Goal: Find specific page/section: Find specific page/section

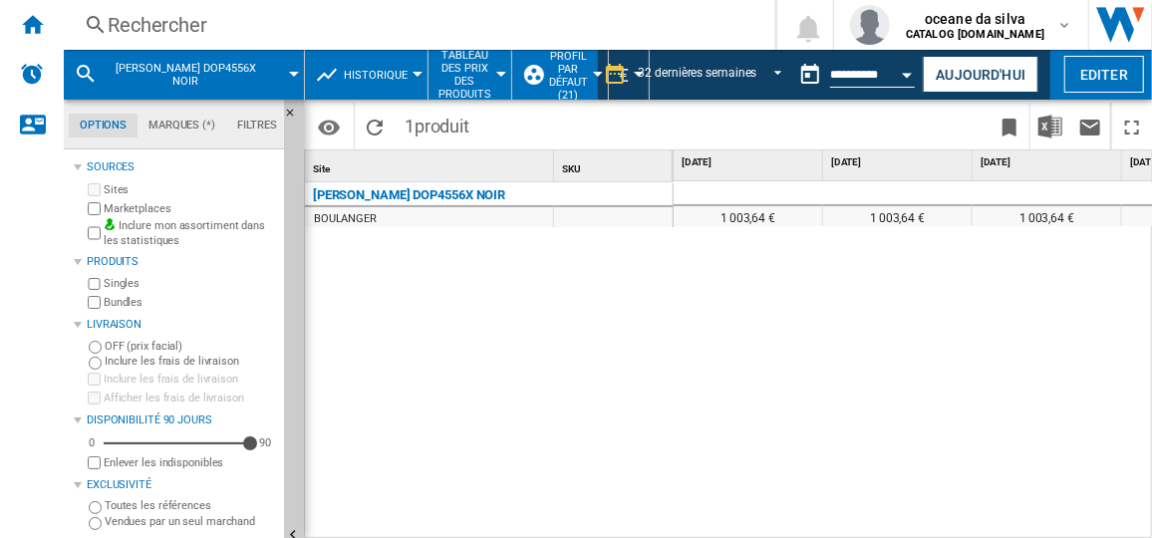
click at [227, 16] on div "Rechercher" at bounding box center [416, 25] width 616 height 28
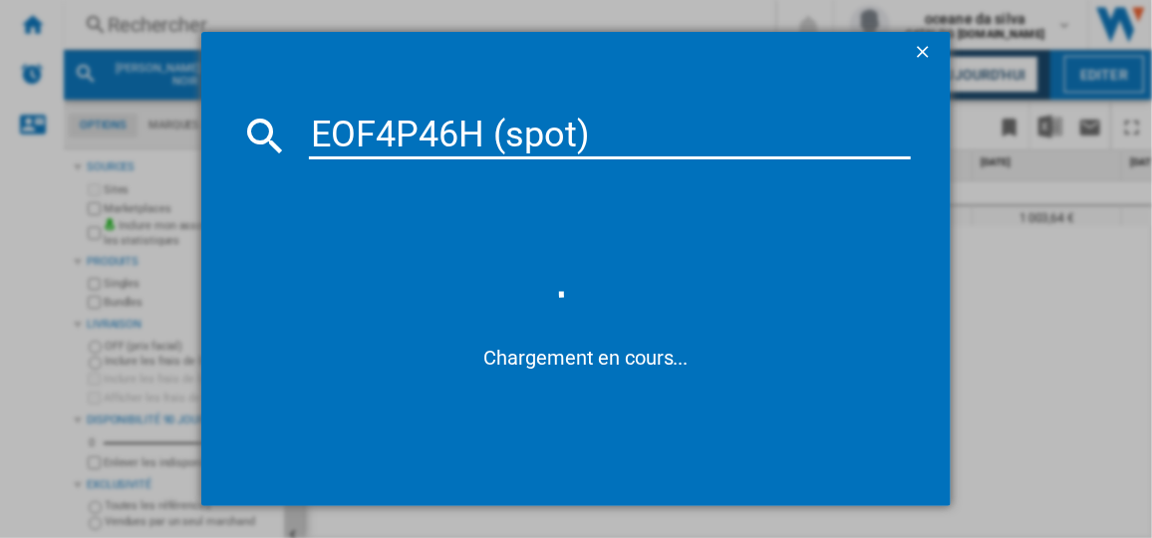
drag, startPoint x: 616, startPoint y: 126, endPoint x: 476, endPoint y: 129, distance: 140.6
click at [476, 129] on input "EOF4P46H (spot)" at bounding box center [609, 136] width 601 height 48
type input "EOF4P46H"
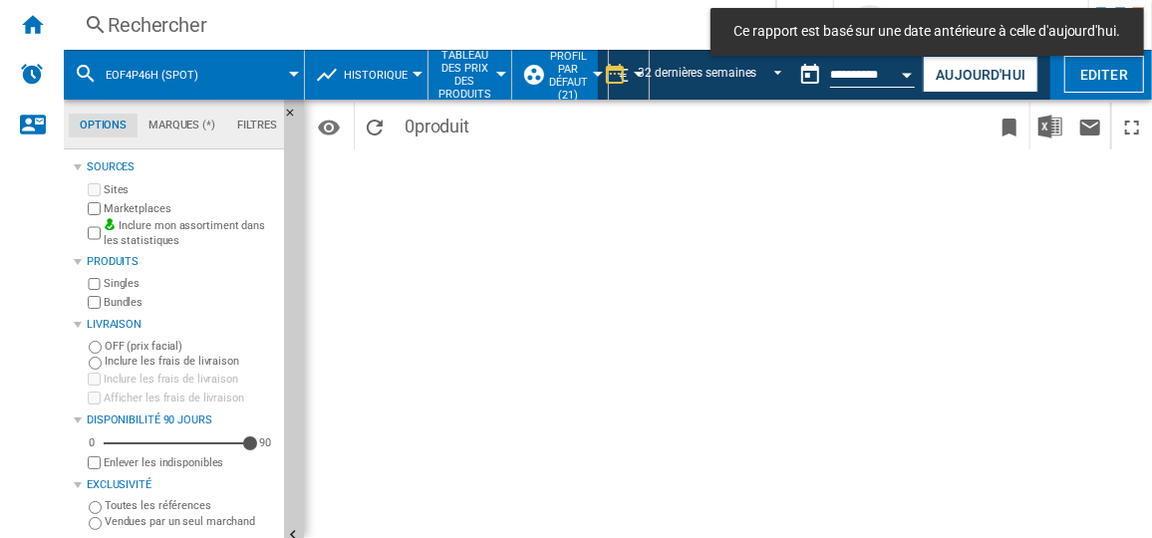
click at [211, 80] on button "EOF4P46H (spot)" at bounding box center [162, 75] width 113 height 50
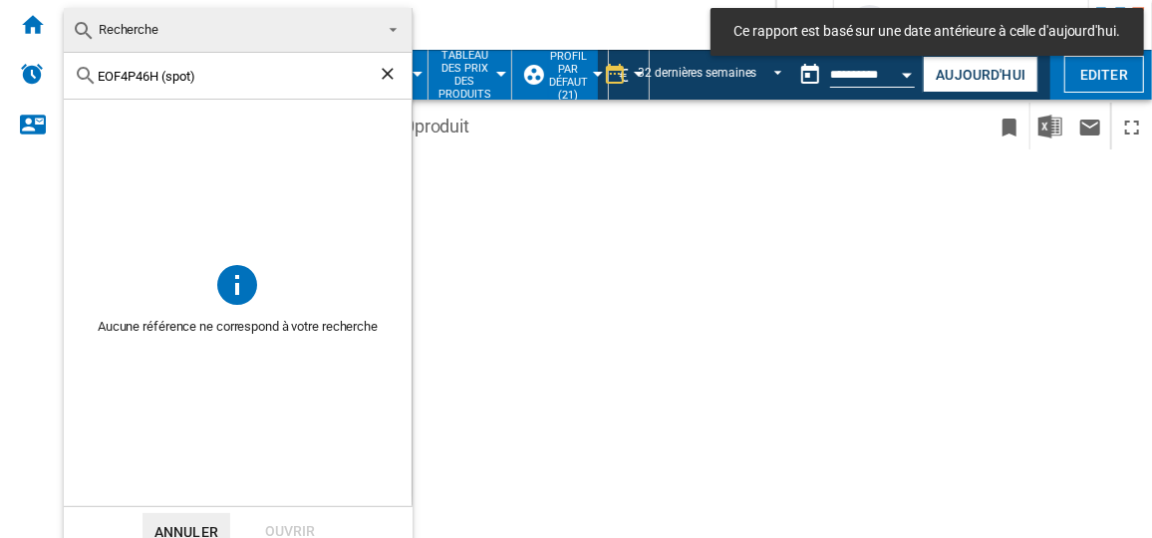
click at [211, 80] on input "EOF4P46H (spot)" at bounding box center [238, 76] width 280 height 15
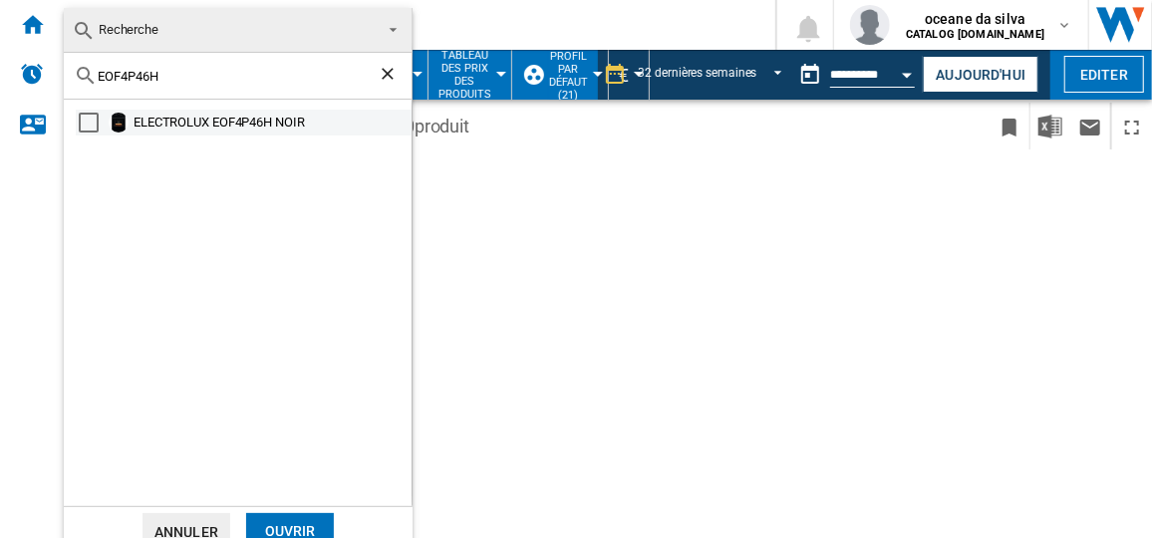
type input "EOF4P46H"
click at [185, 119] on div "ELECTROLUX EOF4P46H NOIR" at bounding box center [271, 123] width 275 height 20
click at [317, 516] on div "Ouvrir" at bounding box center [290, 531] width 88 height 37
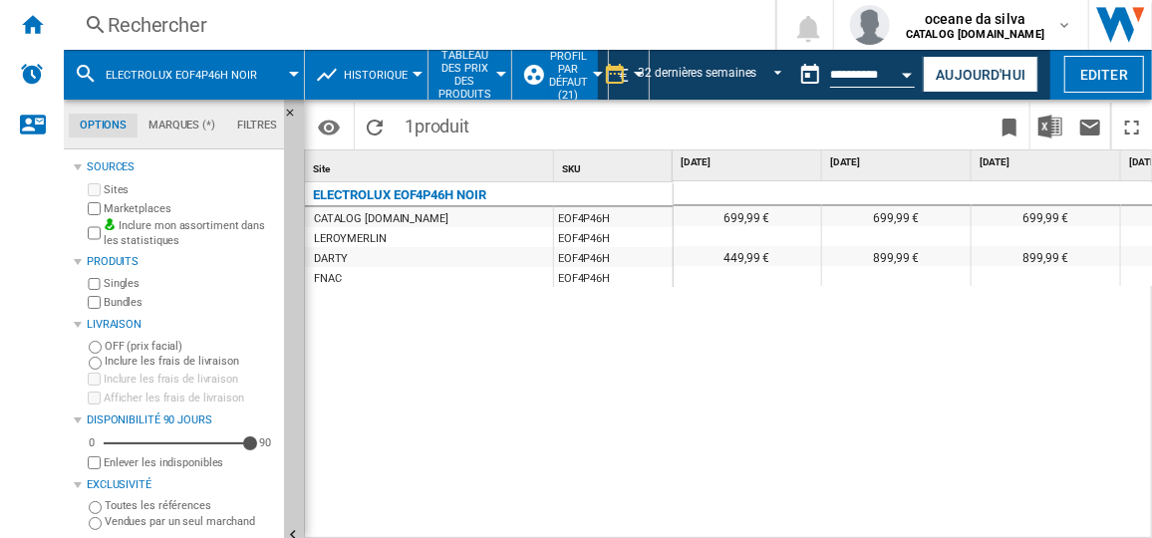
scroll to position [0, 4014]
